Goal: Task Accomplishment & Management: Manage account settings

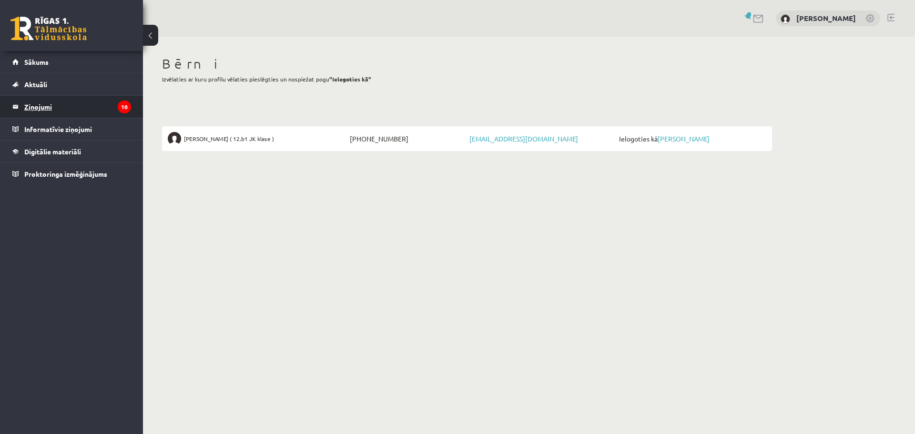
click at [40, 103] on legend "Ziņojumi 10" at bounding box center [77, 107] width 107 height 22
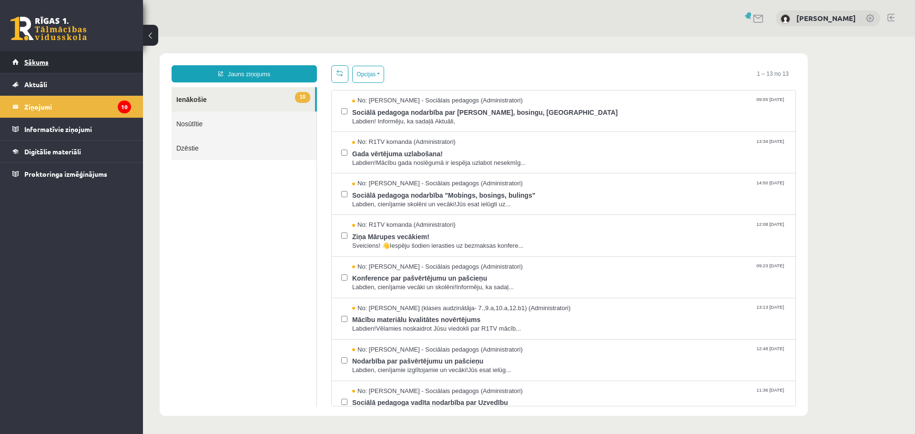
click at [38, 57] on link "Sākums" at bounding box center [71, 62] width 119 height 22
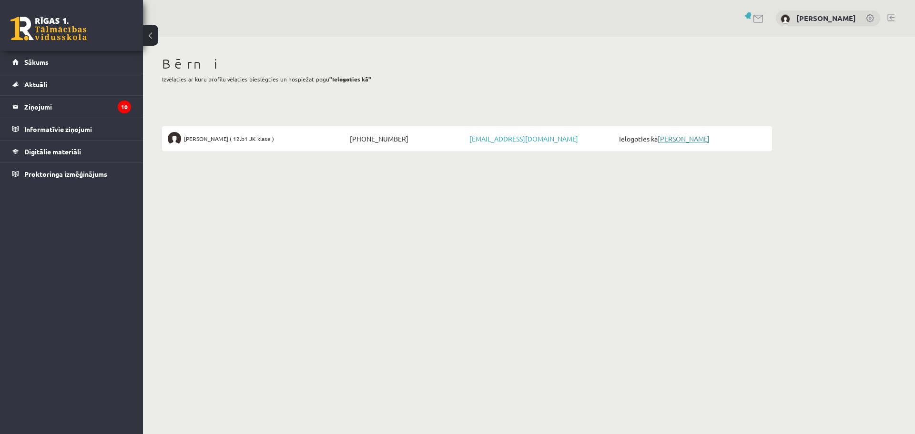
click at [671, 136] on link "[PERSON_NAME]" at bounding box center [684, 138] width 52 height 9
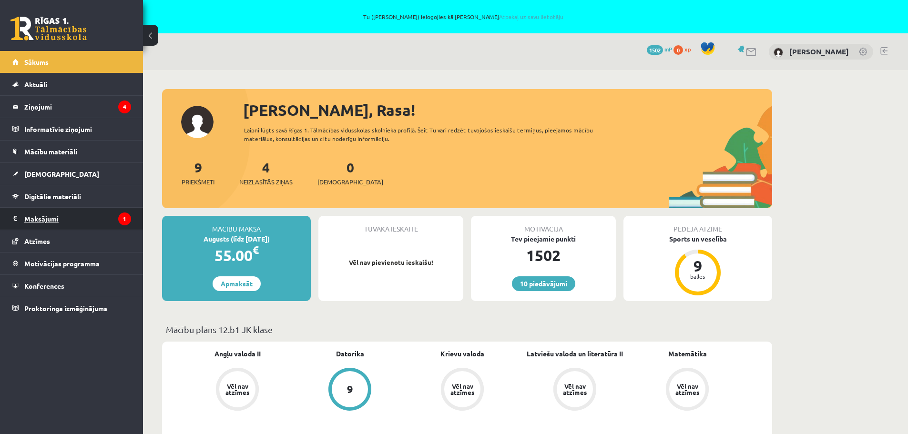
click at [61, 214] on legend "Maksājumi 1" at bounding box center [77, 219] width 107 height 22
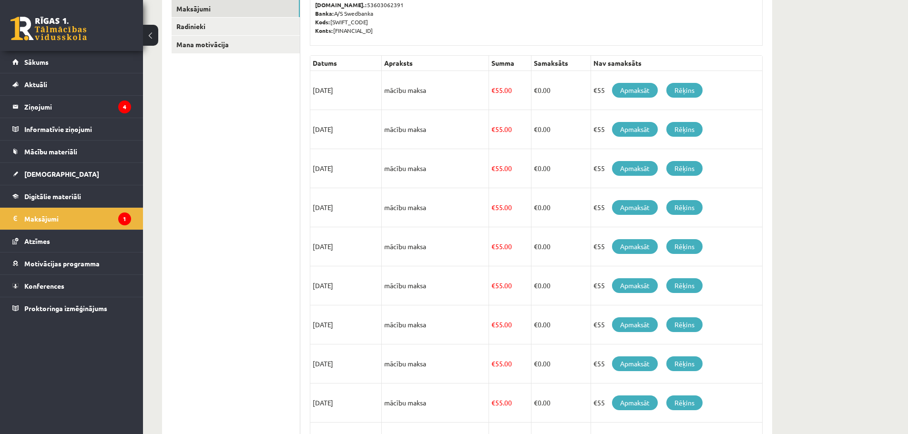
scroll to position [156, 0]
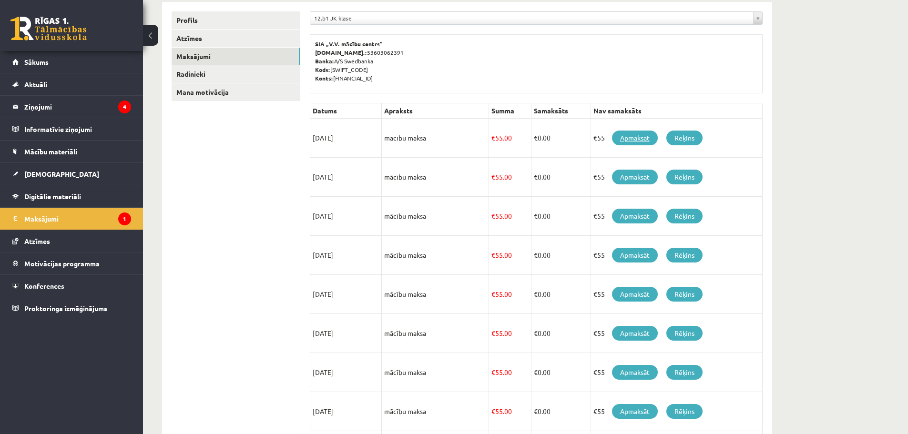
click at [636, 136] on link "Apmaksāt" at bounding box center [635, 138] width 46 height 15
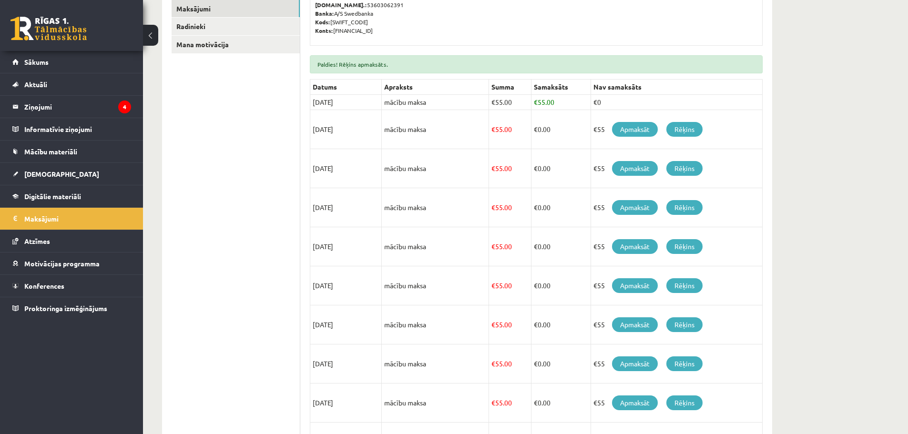
scroll to position [323, 0]
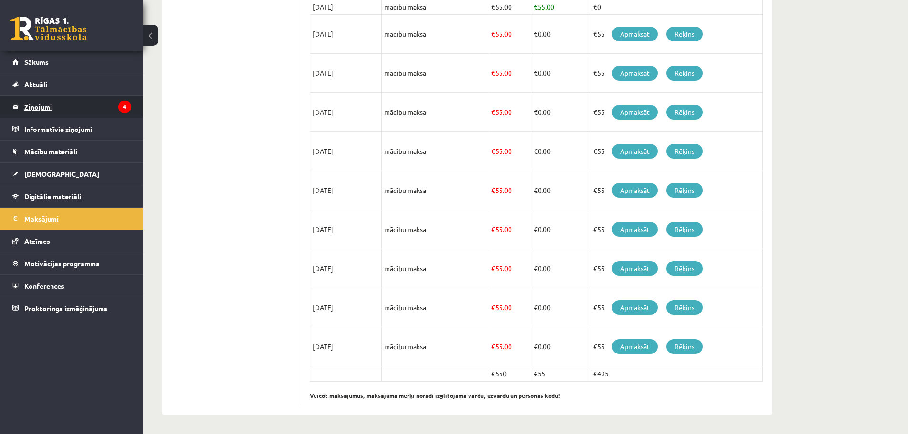
click at [83, 104] on legend "Ziņojumi 4" at bounding box center [77, 107] width 107 height 22
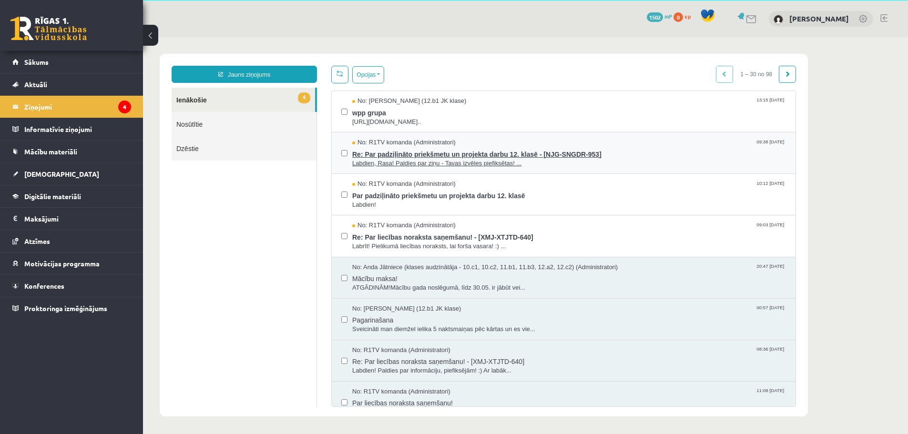
click at [485, 159] on span "Labdien, Rasa! Paldies par ziņu - Tavas izvēles piefiksētas! ..." at bounding box center [569, 163] width 434 height 9
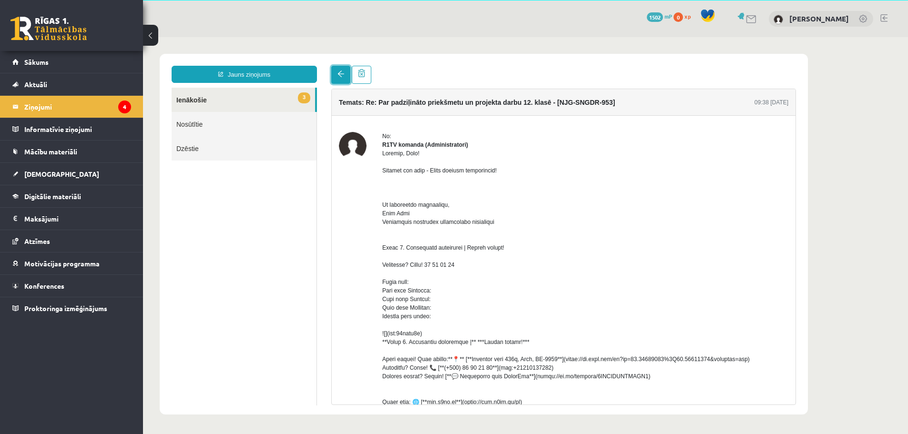
click at [342, 70] on link at bounding box center [340, 75] width 19 height 18
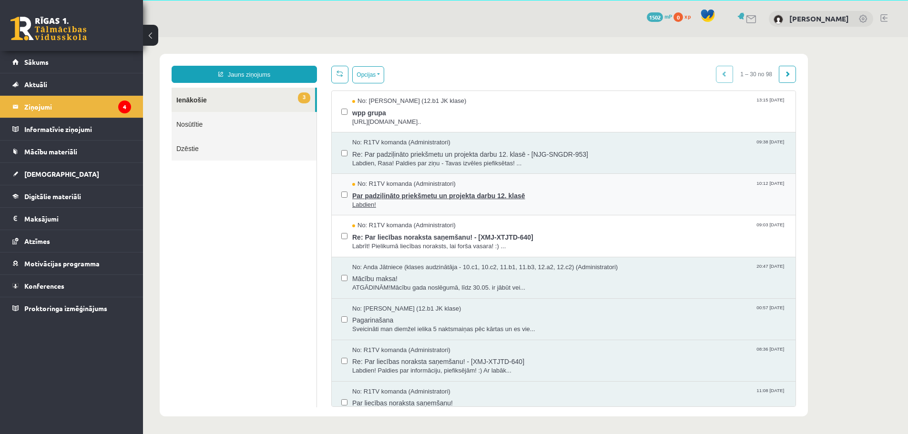
click at [427, 192] on span "Par padziļināto priekšmetu un projekta darbu 12. klasē" at bounding box center [569, 195] width 434 height 12
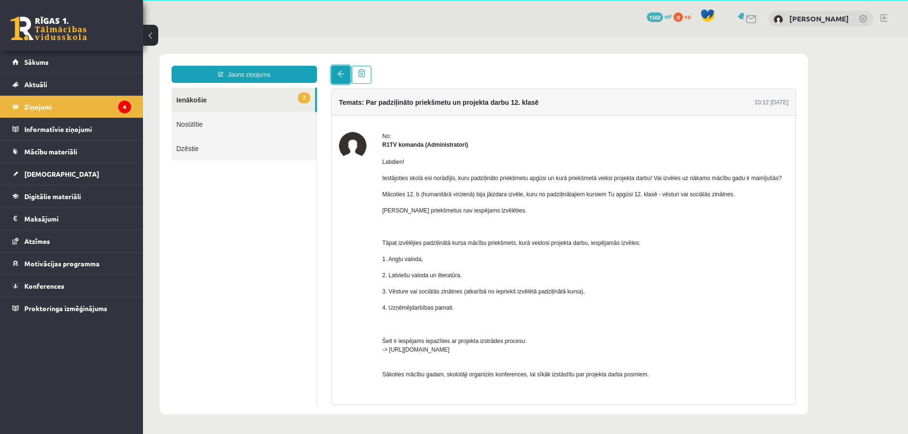
click at [343, 69] on link at bounding box center [340, 75] width 19 height 18
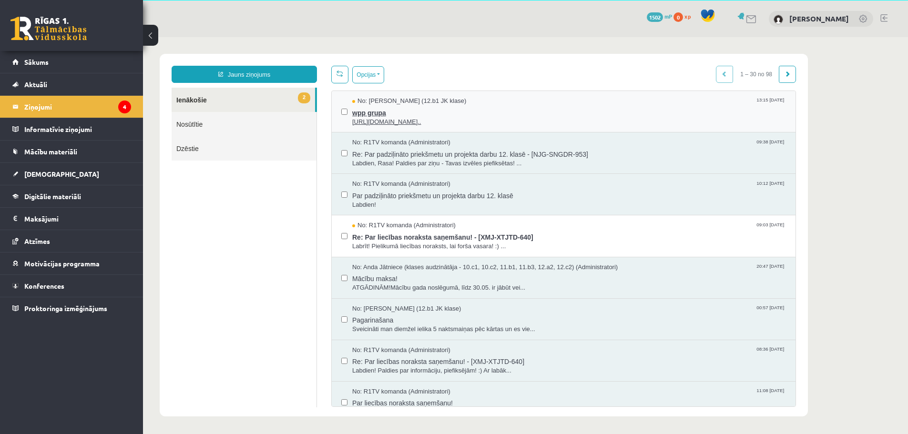
click at [382, 106] on span "wpp grupa" at bounding box center [569, 112] width 434 height 12
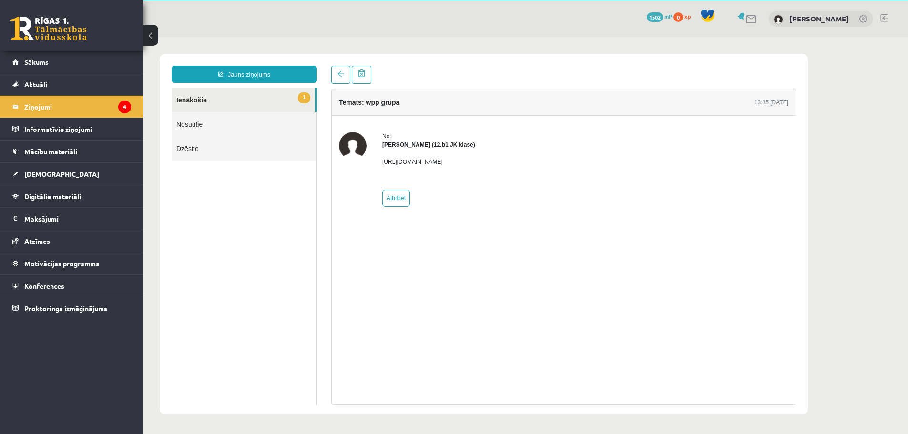
click at [231, 96] on link "1 Ienākošie" at bounding box center [243, 100] width 143 height 24
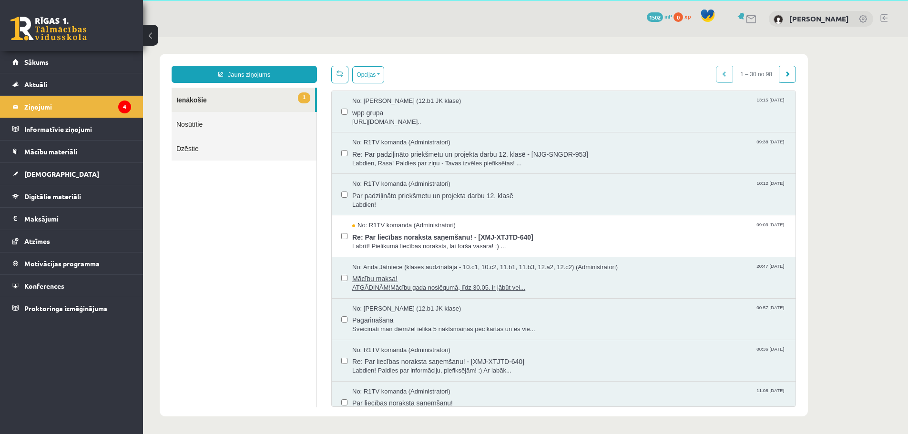
click at [475, 280] on span "Mācību maksa!" at bounding box center [569, 278] width 434 height 12
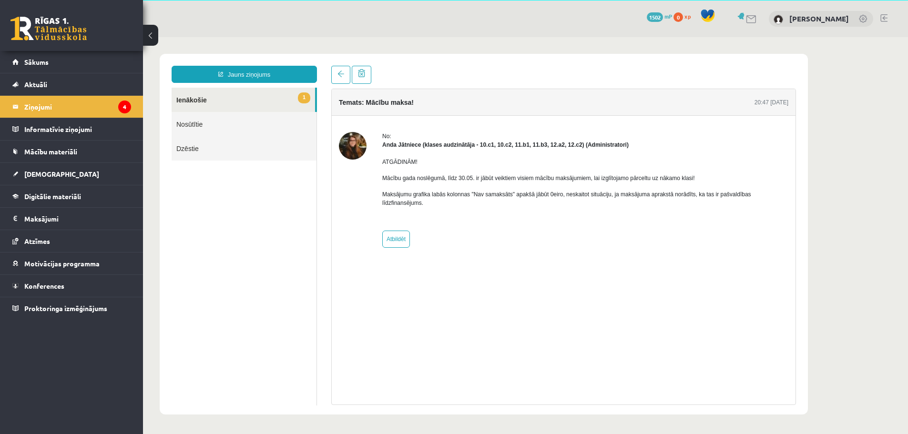
click at [221, 97] on link "1 Ienākošie" at bounding box center [243, 100] width 143 height 24
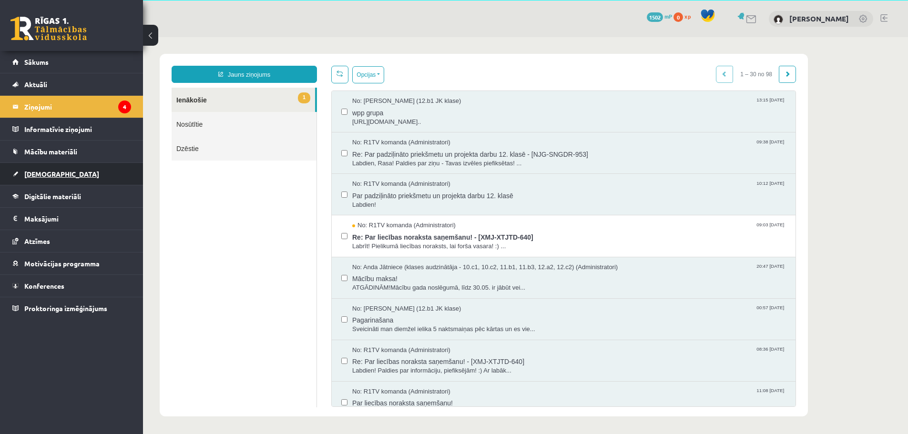
click at [43, 171] on span "[DEMOGRAPHIC_DATA]" at bounding box center [61, 174] width 75 height 9
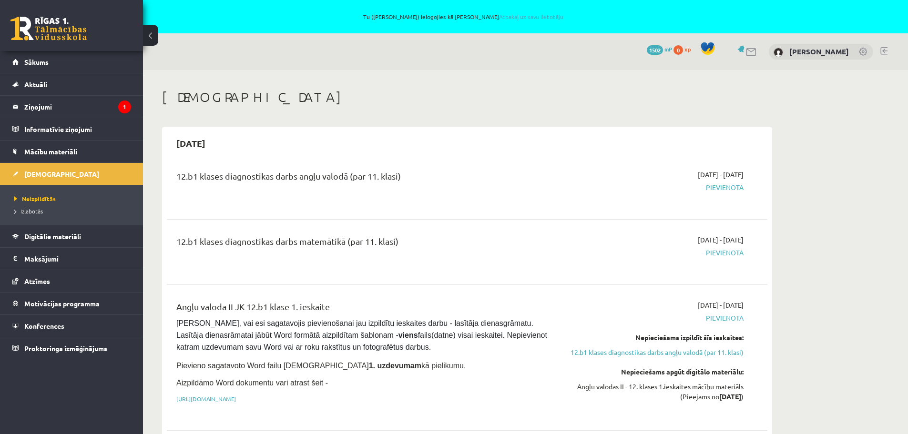
drag, startPoint x: 900, startPoint y: 237, endPoint x: 858, endPoint y: 322, distance: 94.4
click at [885, 50] on link at bounding box center [883, 51] width 7 height 8
